Goal: Task Accomplishment & Management: Manage account settings

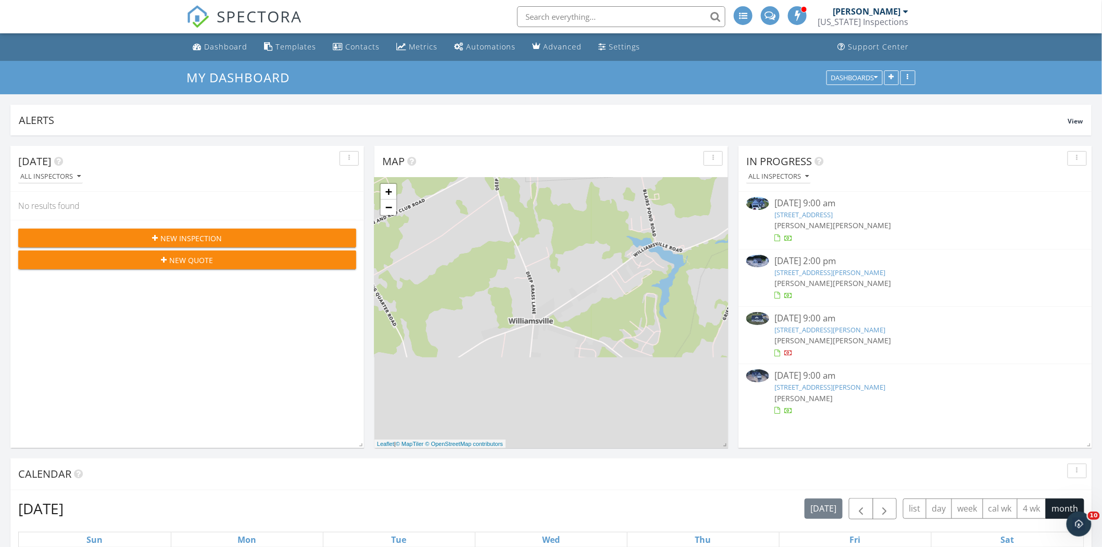
click at [833, 217] on link "12 Skipping Stone Ln, Dover, DE 19904" at bounding box center [803, 214] width 58 height 9
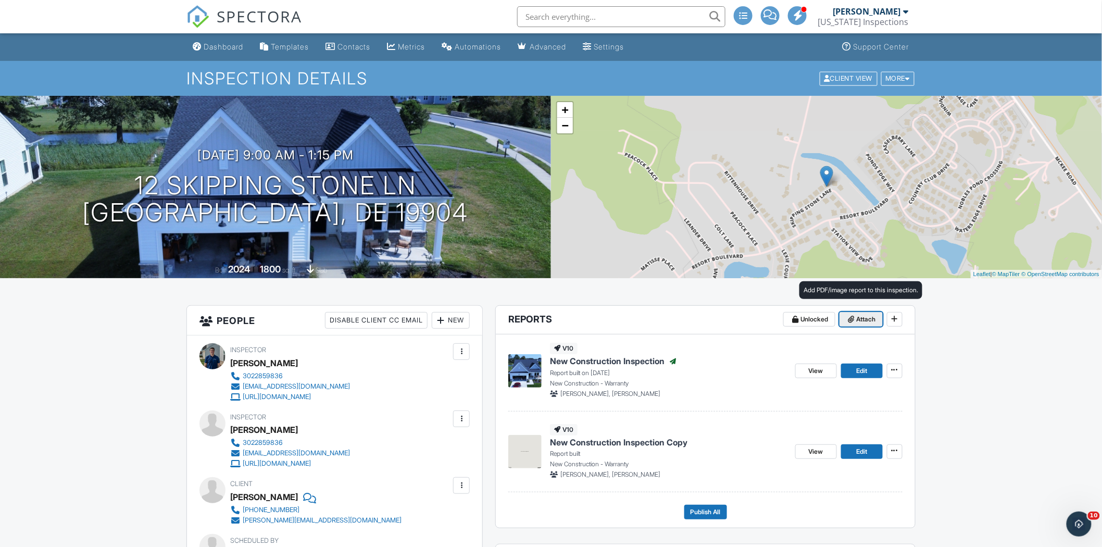
click at [855, 313] on button "Attach" at bounding box center [861, 319] width 43 height 15
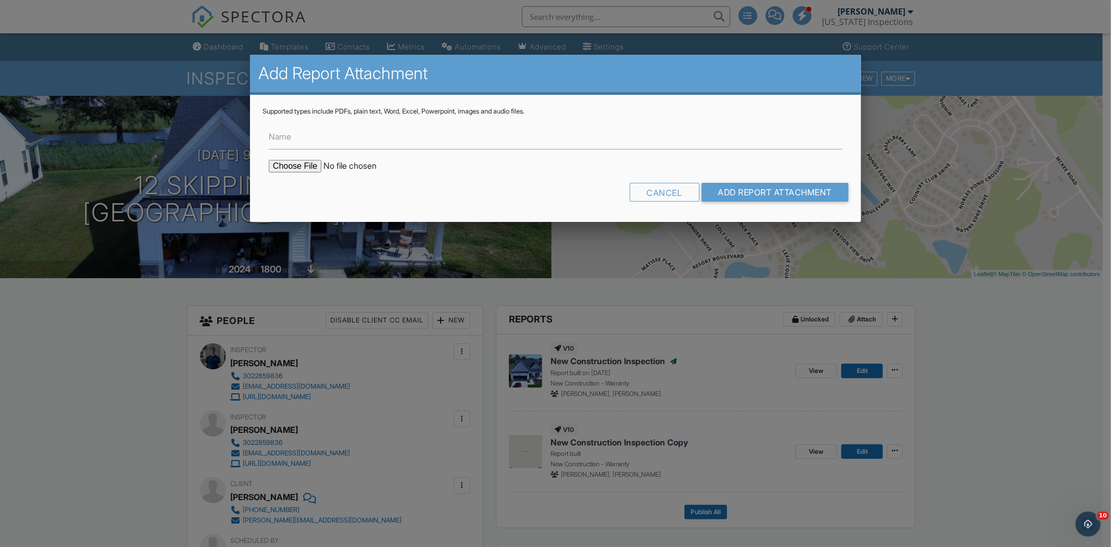
drag, startPoint x: 325, startPoint y: 169, endPoint x: 319, endPoint y: 168, distance: 5.8
click at [320, 169] on input "file" at bounding box center [357, 166] width 177 height 12
type input "C:\fakepath\12-Skipping-Stone-Ln_RadonReport_.pdf"
click at [330, 144] on input "Name" at bounding box center [555, 137] width 573 height 26
type input "Radon Report"
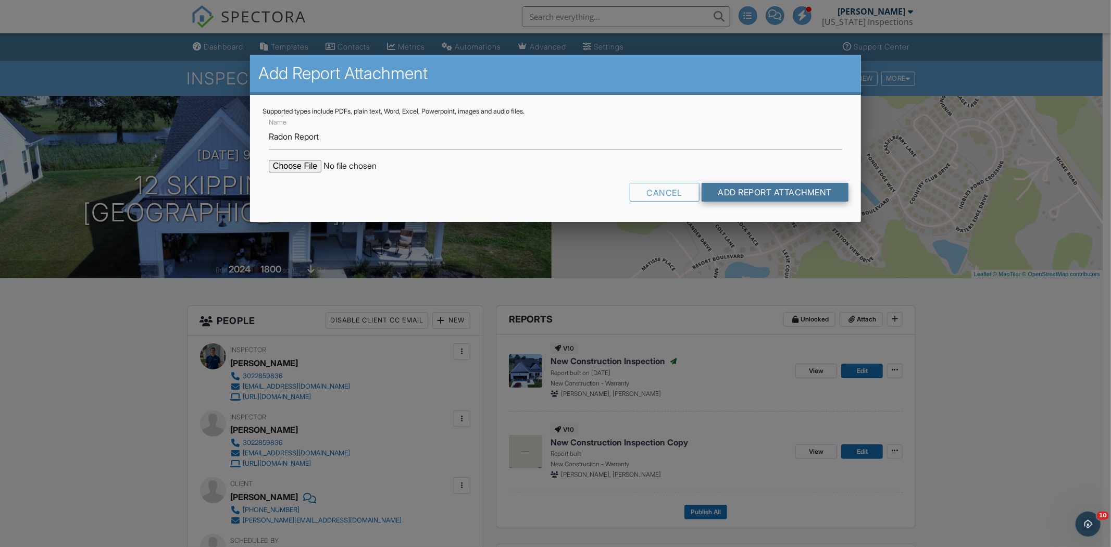
click at [771, 191] on input "Add Report Attachment" at bounding box center [775, 192] width 147 height 19
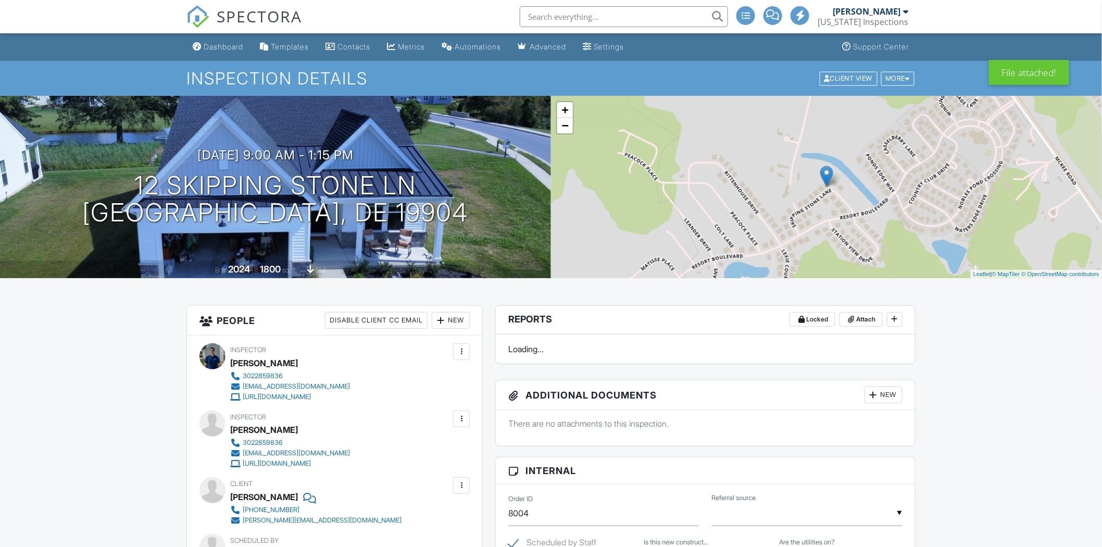
drag, startPoint x: 0, startPoint y: 0, endPoint x: 409, endPoint y: 0, distance: 408.8
click at [222, 45] on div "Dashboard" at bounding box center [224, 46] width 40 height 9
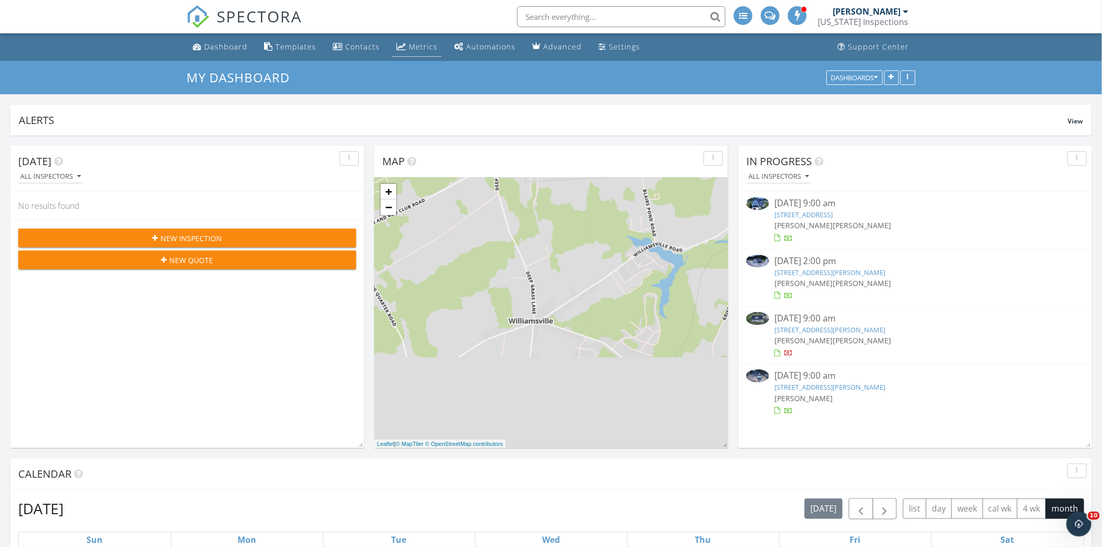
click at [418, 47] on div "Metrics" at bounding box center [423, 47] width 29 height 10
